Goal: Use online tool/utility: Utilize a website feature to perform a specific function

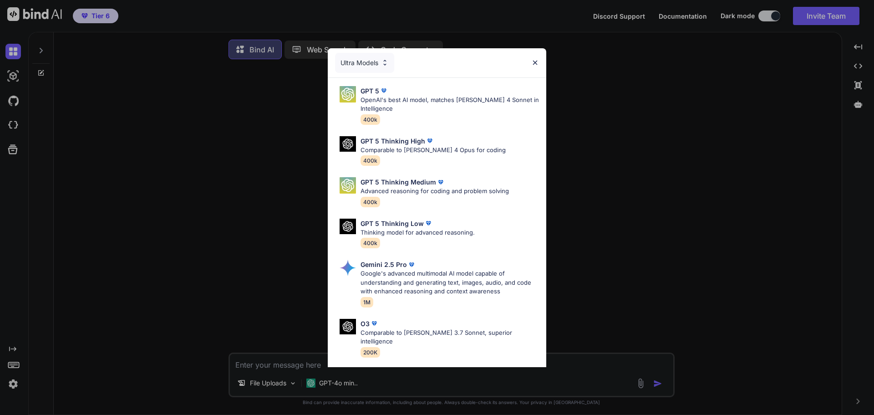
click at [663, 155] on div "Ultra Models GPT 5 OpenAI's best AI model, matches Claude 4 Sonnet in Intellige…" at bounding box center [437, 207] width 874 height 415
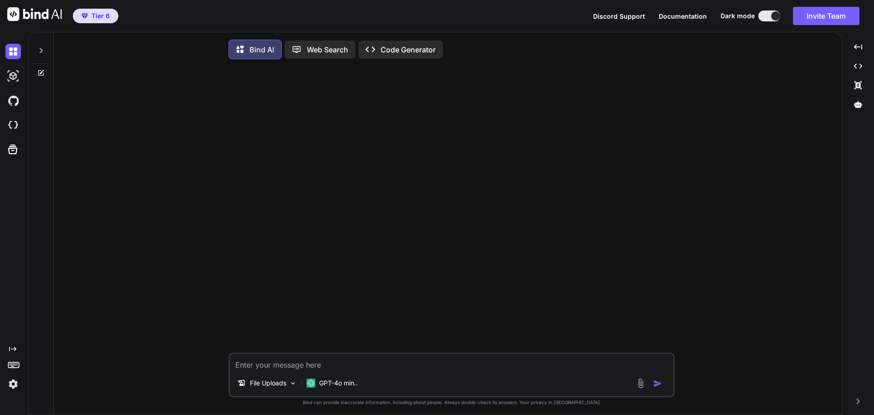
click at [328, 370] on textarea at bounding box center [451, 362] width 443 height 16
click at [349, 387] on p "GPT-4o min.." at bounding box center [338, 382] width 39 height 9
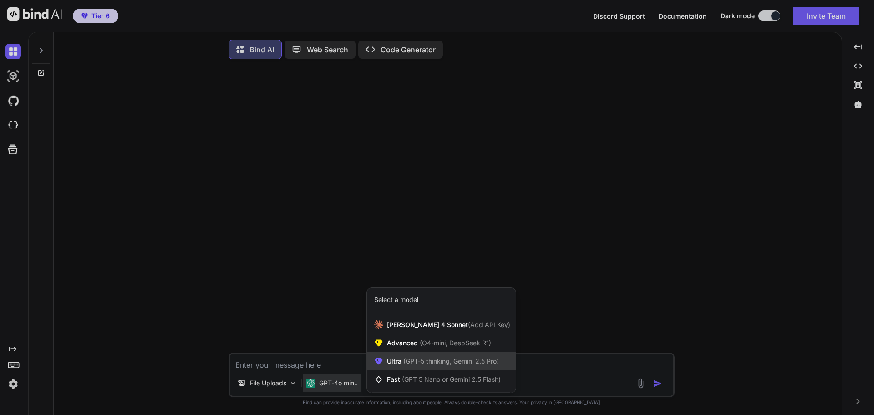
click at [431, 365] on span "(GPT-5 thinking, Gemini 2.5 Pro)" at bounding box center [449, 361] width 97 height 8
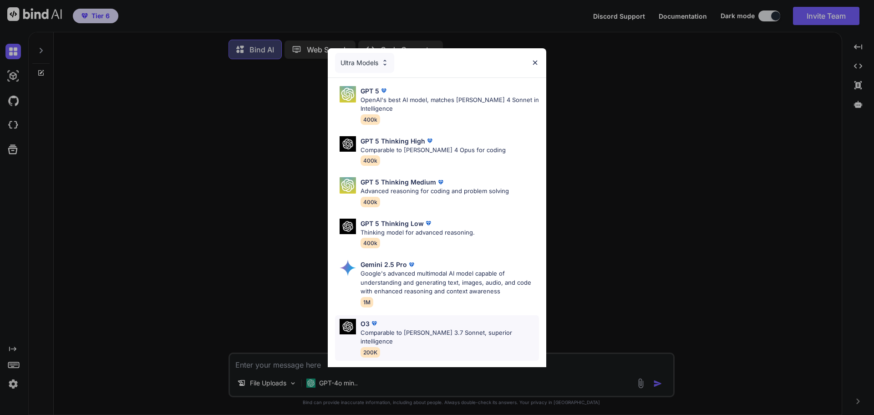
scroll to position [75, 0]
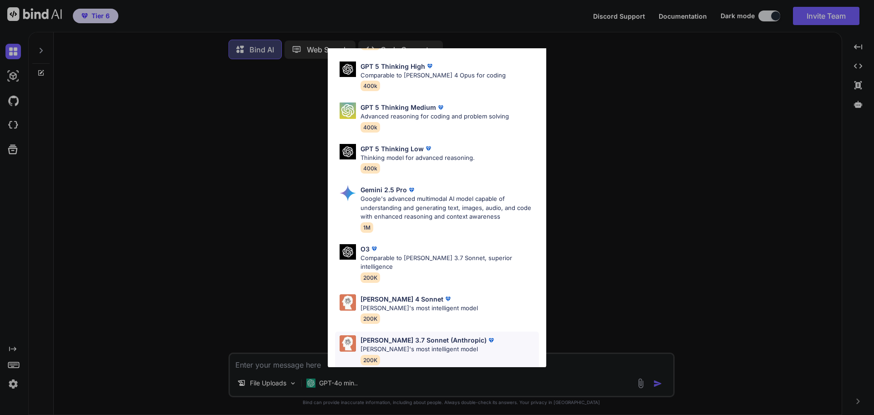
click at [467, 334] on div "Claude 3.7 Sonnet (Anthropic) Claude's most intelligent model 200K" at bounding box center [437, 349] width 204 height 37
type textarea "x"
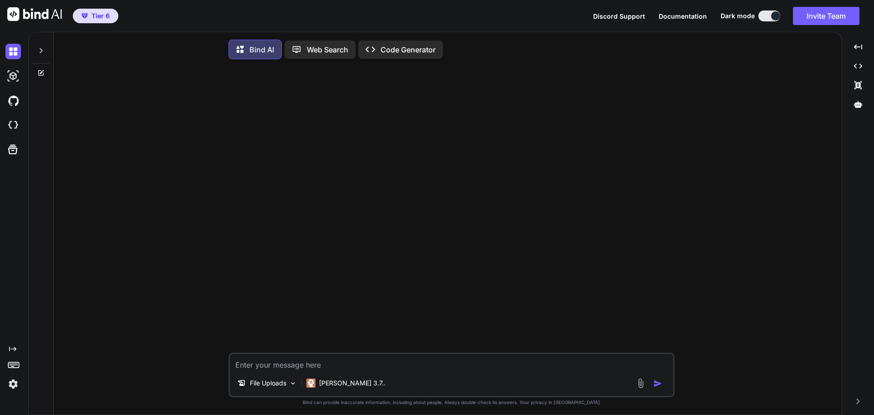
click at [290, 370] on textarea at bounding box center [451, 362] width 443 height 16
paste textarea "let employeeapi = 'api/get_employees.php'; if (filename) { employeeapi = employ…"
type textarea "let employeeapi = 'api/get_employees.php'; if (filename) { employeeapi = employ…"
type textarea "x"
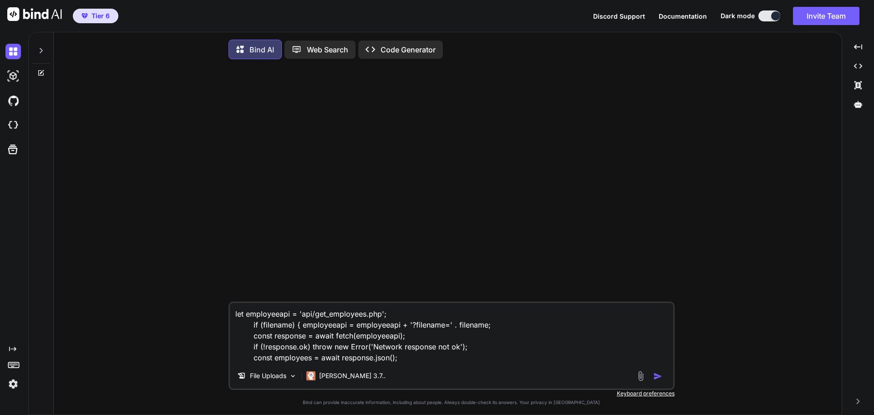
drag, startPoint x: 423, startPoint y: 363, endPoint x: 237, endPoint y: 353, distance: 186.8
click at [237, 353] on textarea "let employeeapi = 'api/get_employees.php'; if (filename) { employeeapi = employ…" at bounding box center [451, 333] width 443 height 60
type textarea "let employeeapi = 'api/get_employees.php'; if (filename) { employeeapi = employ…"
type textarea "x"
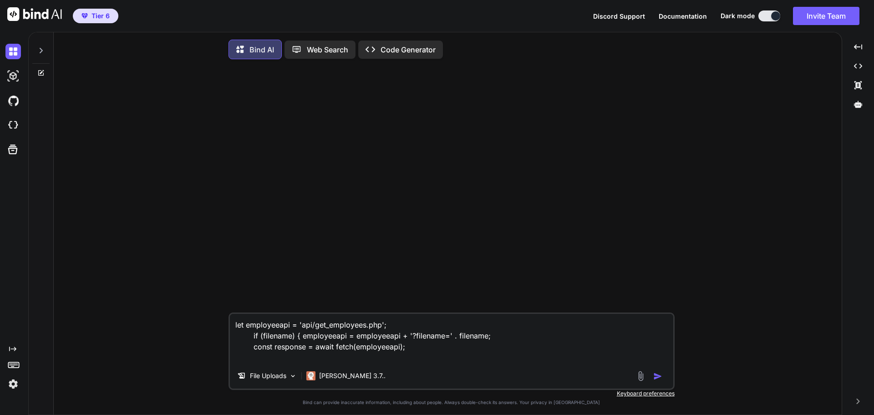
type textarea "let employeeapi = 'api/get_employees.php'; if (filename) { employeeapi = employ…"
type textarea "x"
type textarea "let employeeapi = 'api/get_employees.php'; if (filename) { employeeapi = employ…"
click at [656, 380] on img "button" at bounding box center [657, 375] width 9 height 9
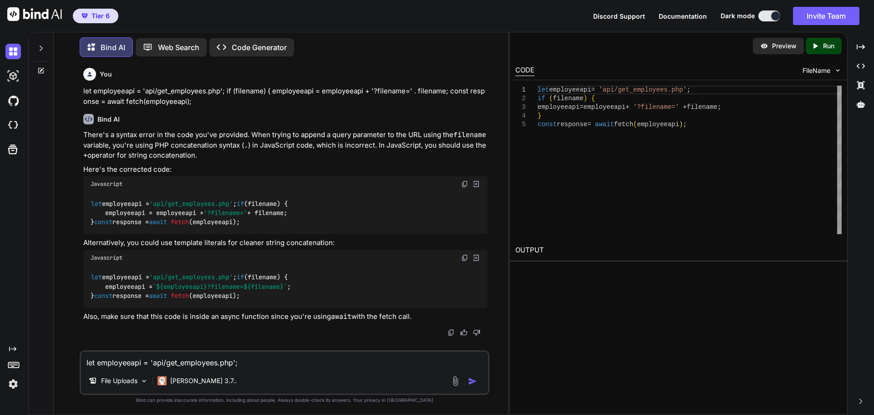
type textarea "x"
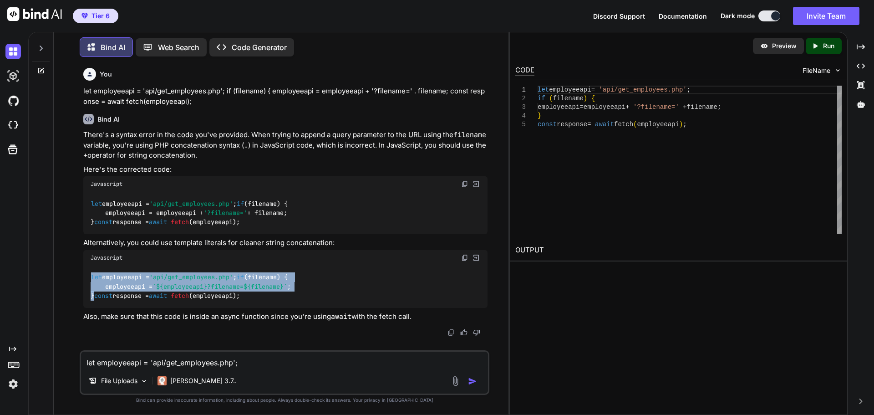
drag, startPoint x: 101, startPoint y: 299, endPoint x: 90, endPoint y: 271, distance: 30.3
click at [90, 271] on div "let employeeapi = 'api/get_employees.php' ; if (filename) { employeeapi = ` ${e…" at bounding box center [285, 286] width 404 height 42
copy code "let employeeapi = 'api/get_employees.php' ; if (filename) { employeeapi = ` ${e…"
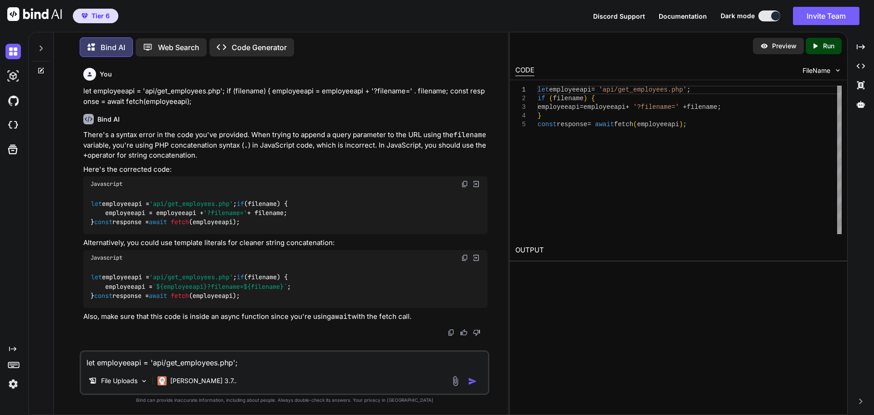
click at [192, 360] on textarea "let employeeapi = 'api/get_employees.php'; if (filename) { employeeapi = employ…" at bounding box center [284, 359] width 407 height 16
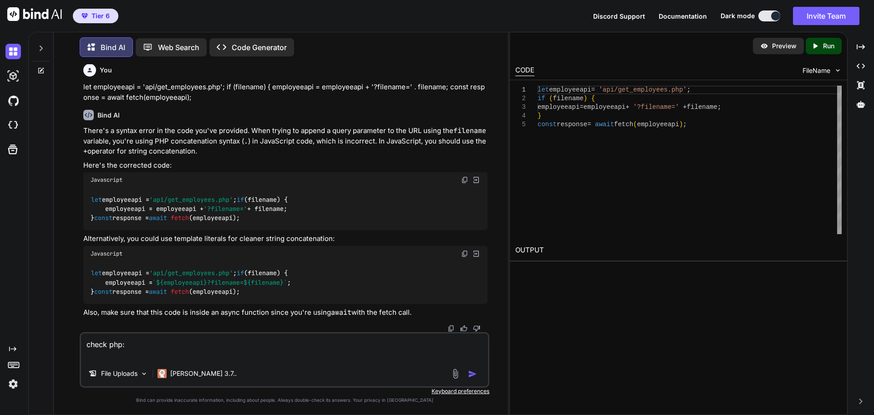
paste textarea "// Prepare and execute your query $query = "SELECT firstname, lastname, email, …"
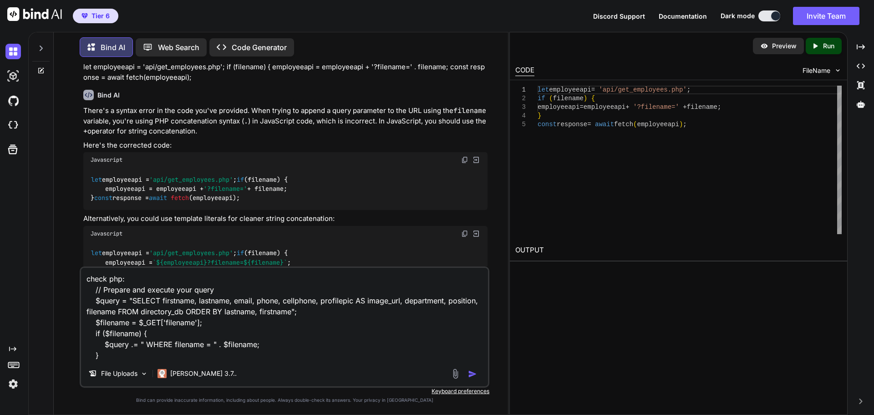
type textarea "check php: // Prepare and execute your query $query = "SELECT firstname, lastna…"
click at [471, 372] on img "button" at bounding box center [472, 373] width 9 height 9
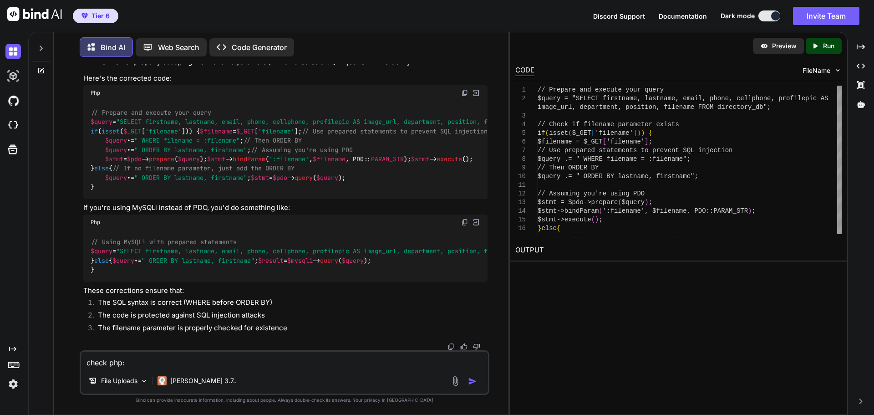
scroll to position [446, 0]
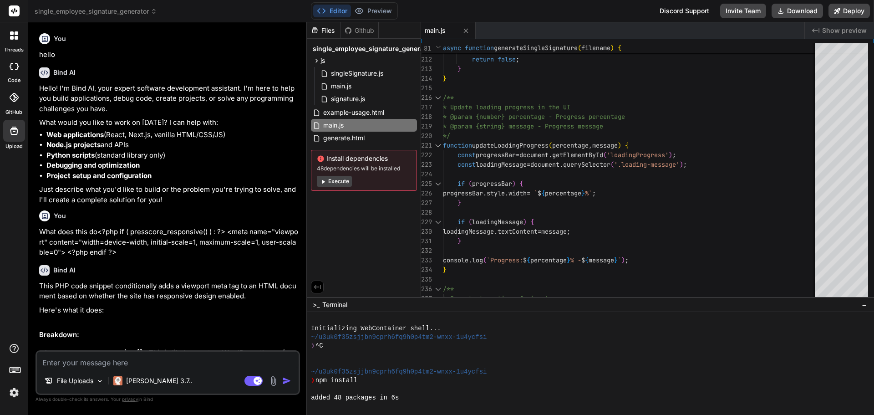
scroll to position [4660, 0]
